Goal: Participate in discussion

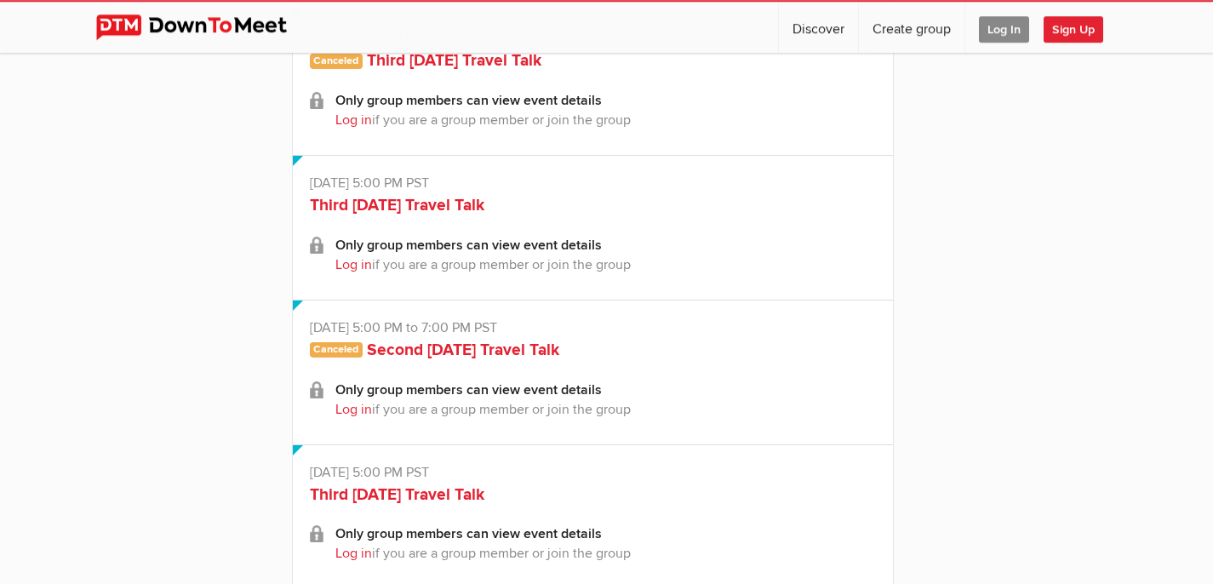
scroll to position [1580, 0]
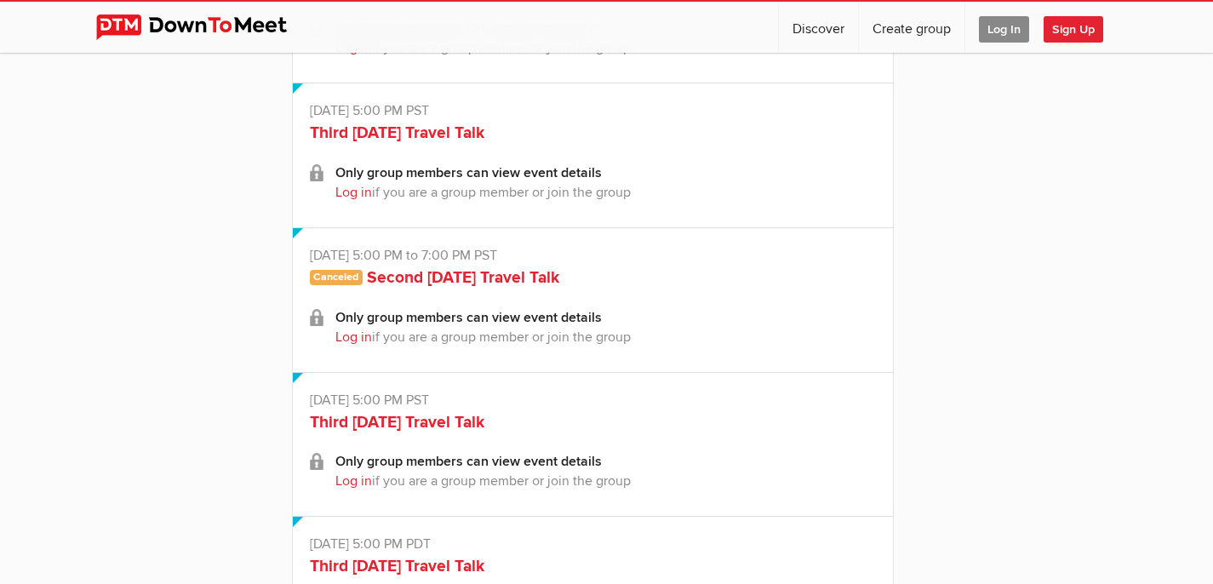
click at [1017, 28] on span "Log In" at bounding box center [1004, 29] width 50 height 26
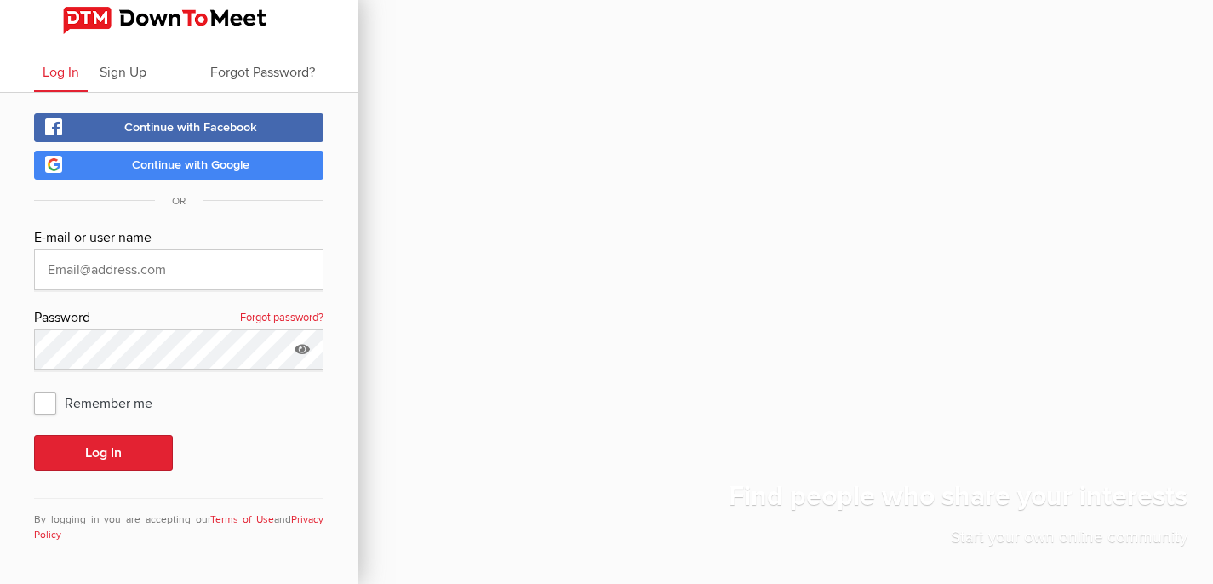
scroll to position [3, 0]
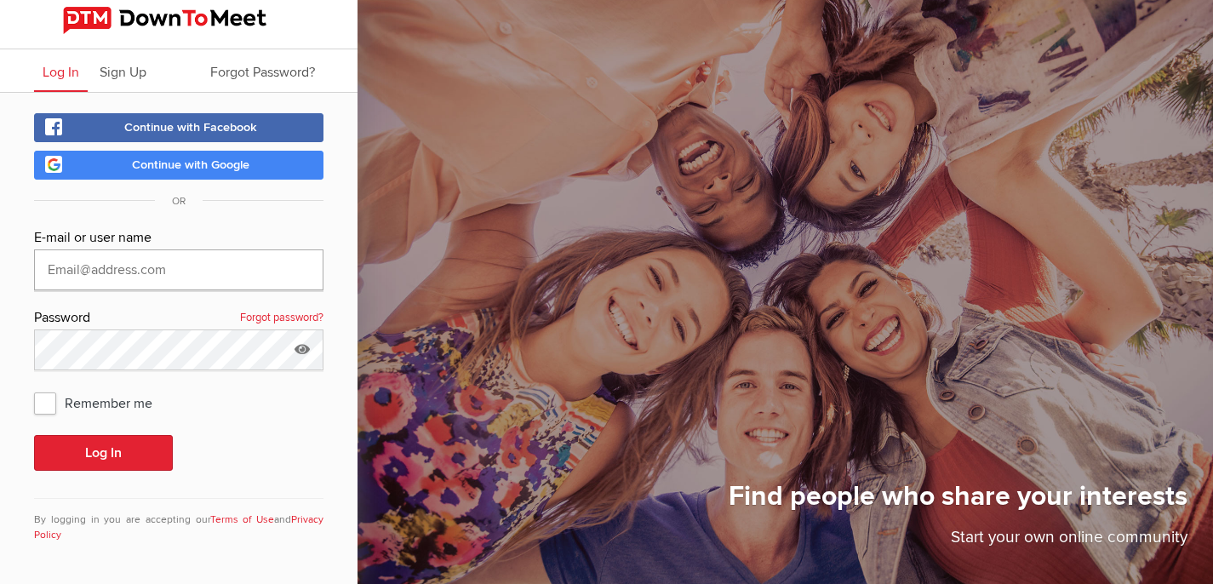
click at [117, 272] on input "text" at bounding box center [178, 269] width 289 height 41
type input "[EMAIL_ADDRESS][DOMAIN_NAME]"
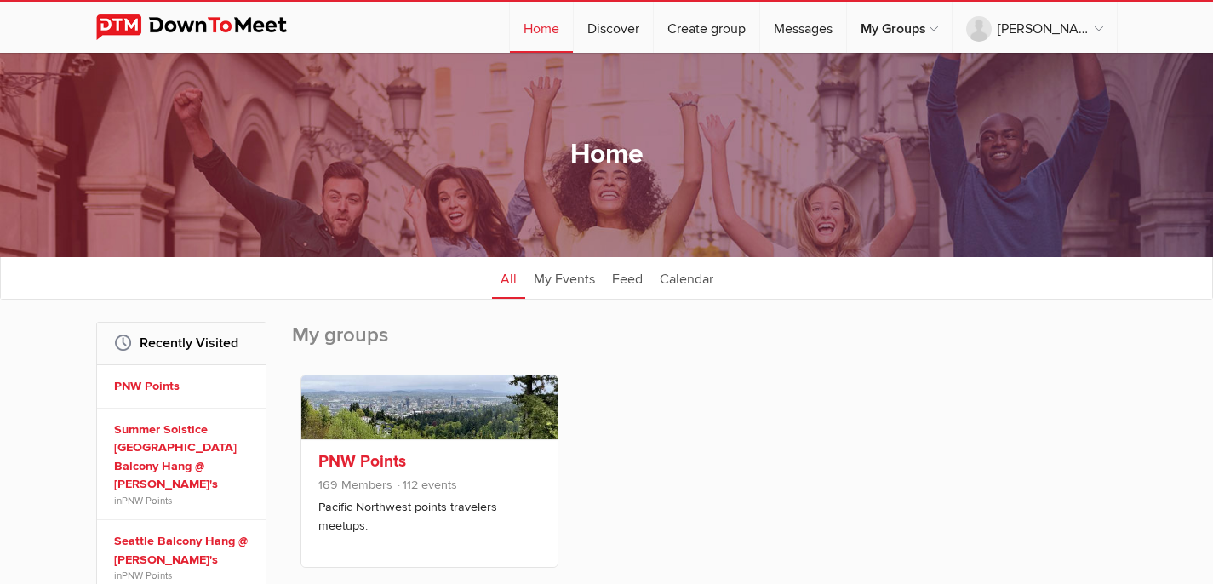
click at [404, 471] on link "PNW Points" at bounding box center [362, 461] width 88 height 20
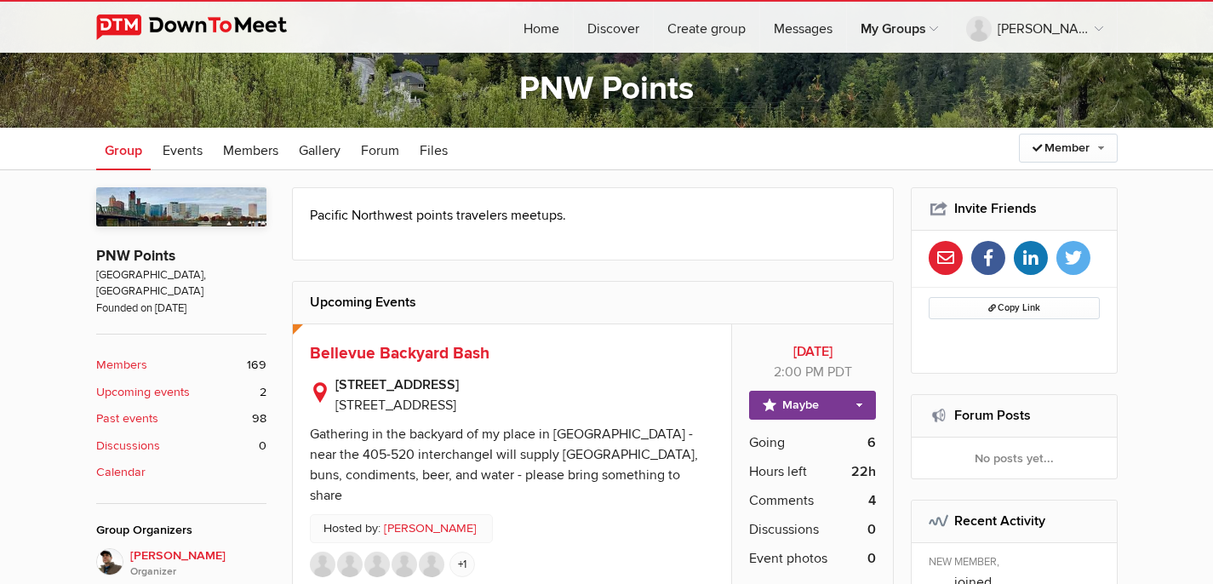
scroll to position [313, 0]
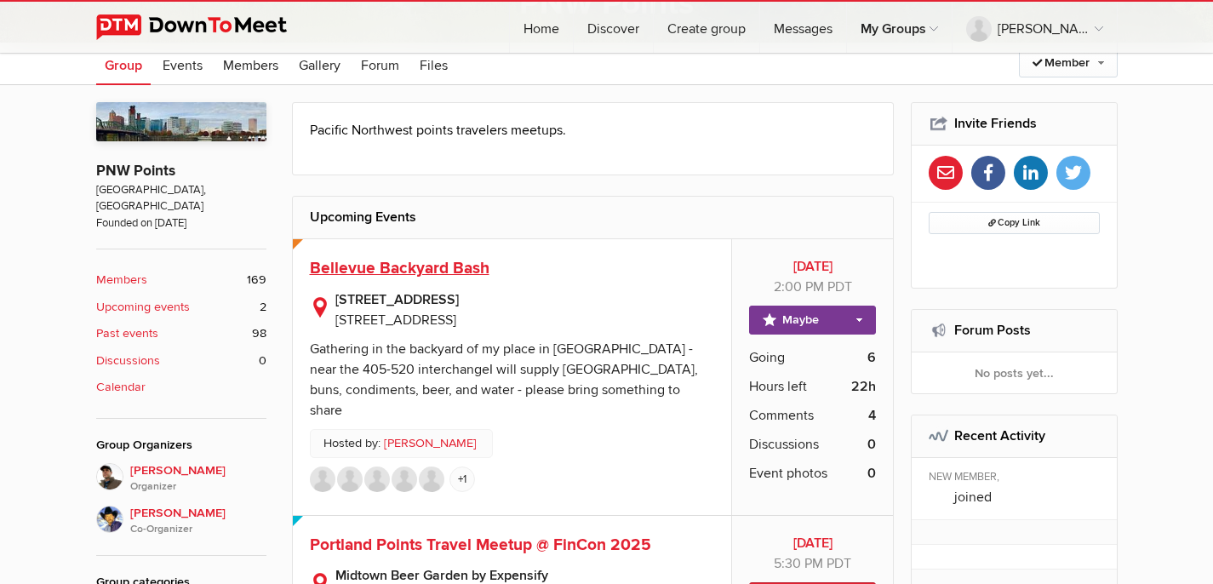
click at [483, 275] on span "Bellevue Backyard Bash" at bounding box center [400, 268] width 180 height 20
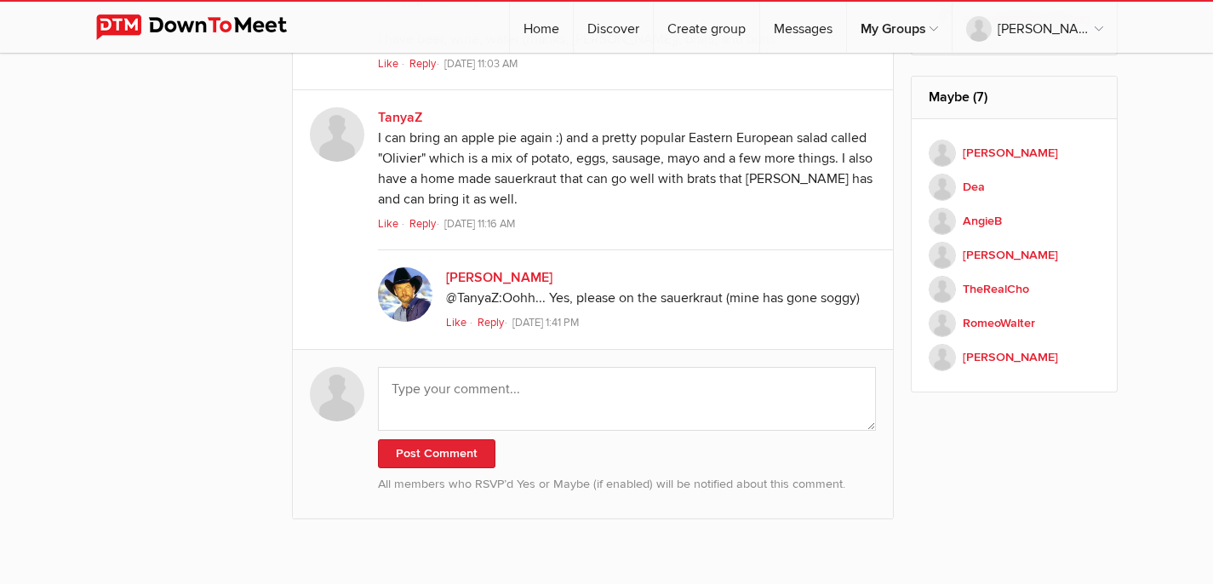
scroll to position [1417, 0]
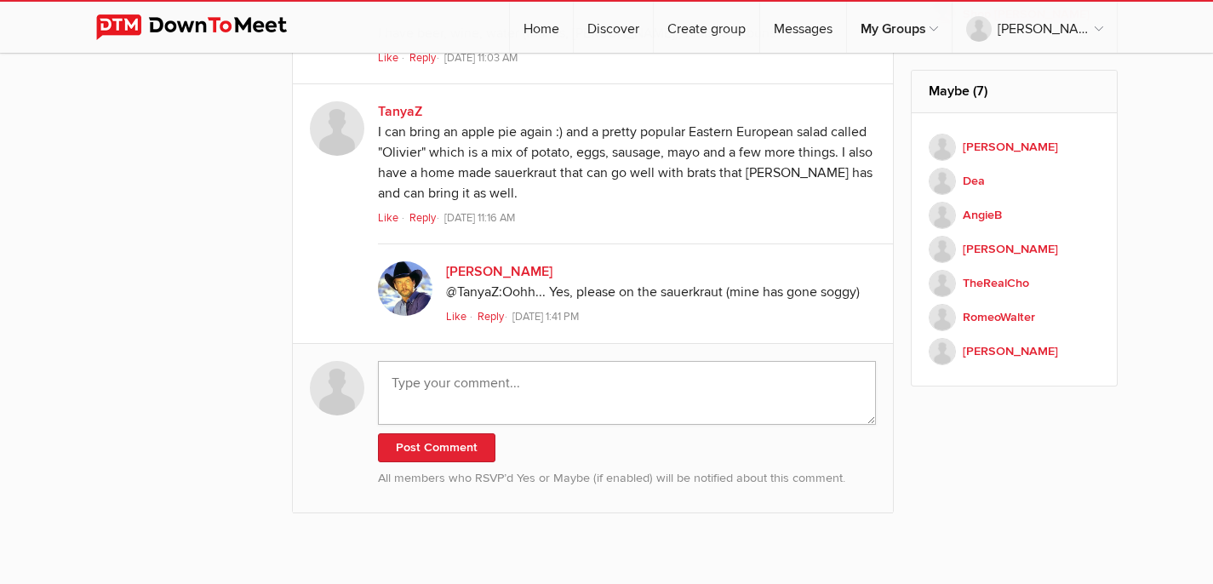
click at [472, 375] on textarea at bounding box center [627, 393] width 499 height 64
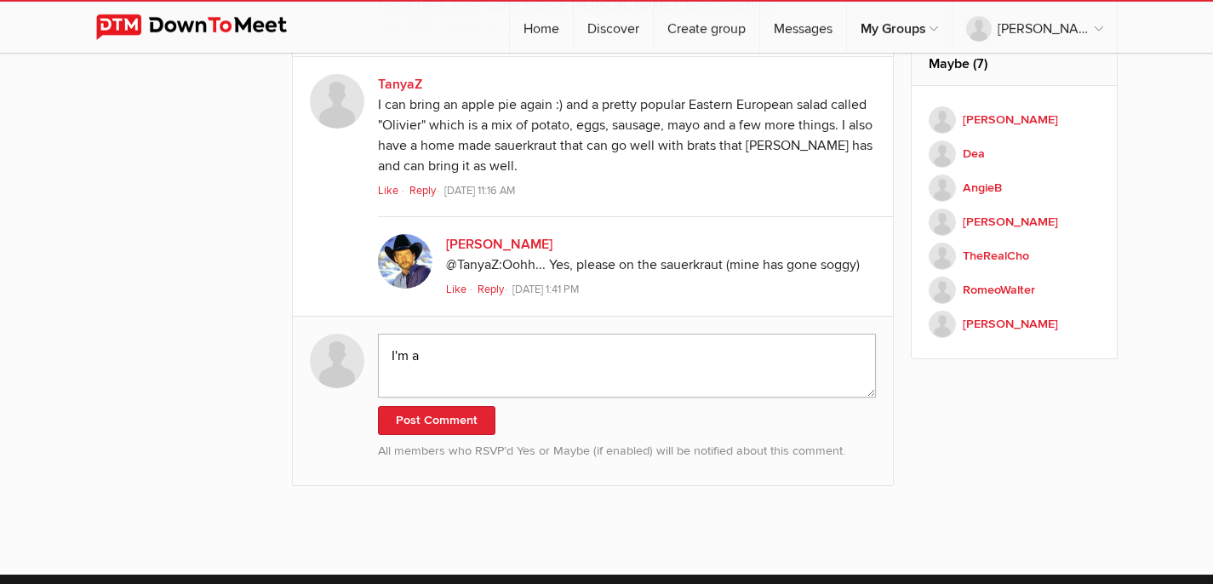
scroll to position [1457, 0]
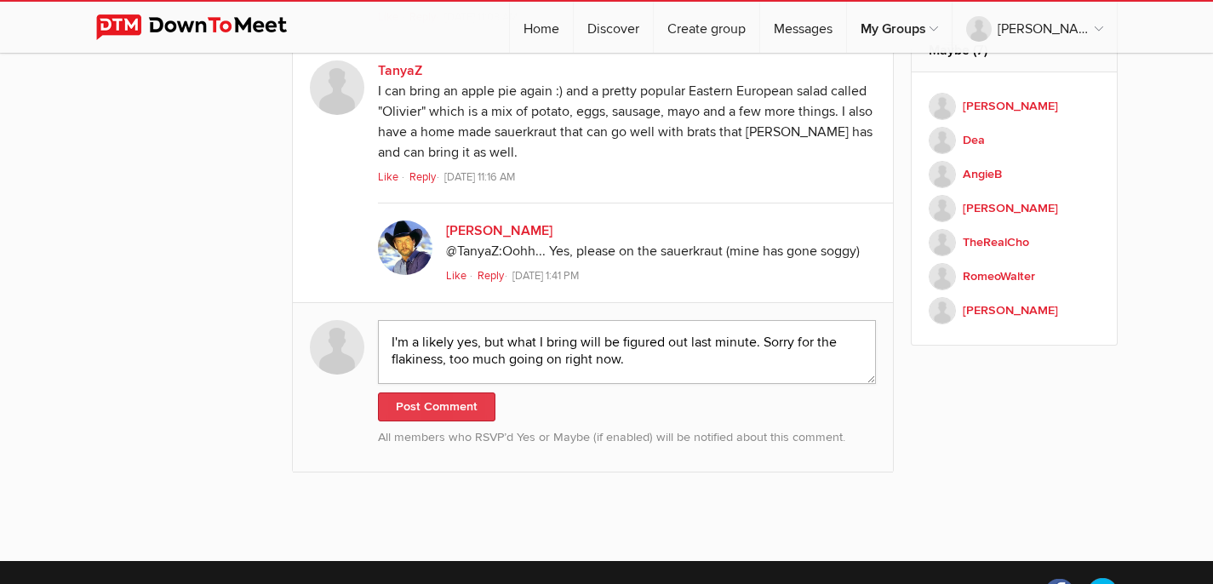
type textarea "I'm a likely yes, but what I bring will be figured out last minute. Sorry for t…"
click at [449, 414] on button "Post Comment" at bounding box center [436, 406] width 117 height 29
